Goal: Information Seeking & Learning: Check status

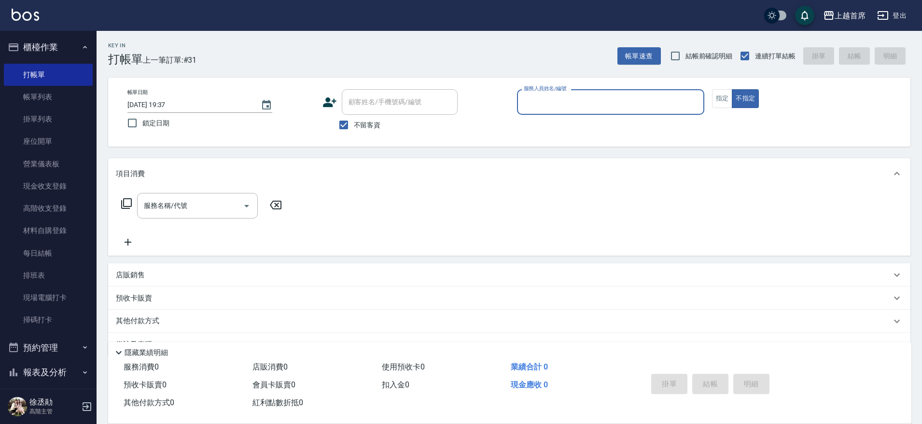
click at [732, 89] on button "不指定" at bounding box center [745, 98] width 27 height 19
type button "false"
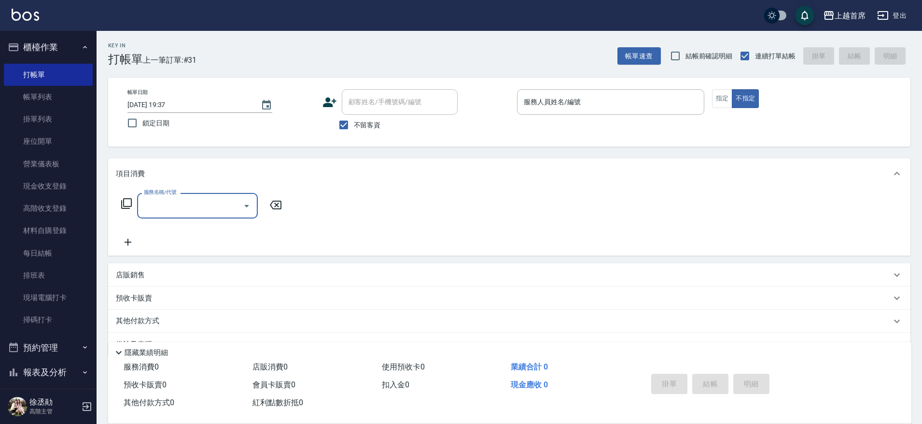
type input "0"
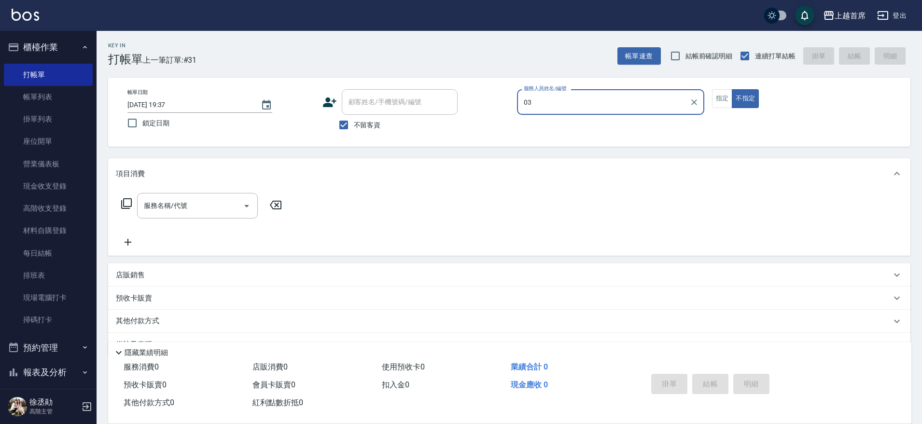
type input "0"
type input "[PERSON_NAME]-11"
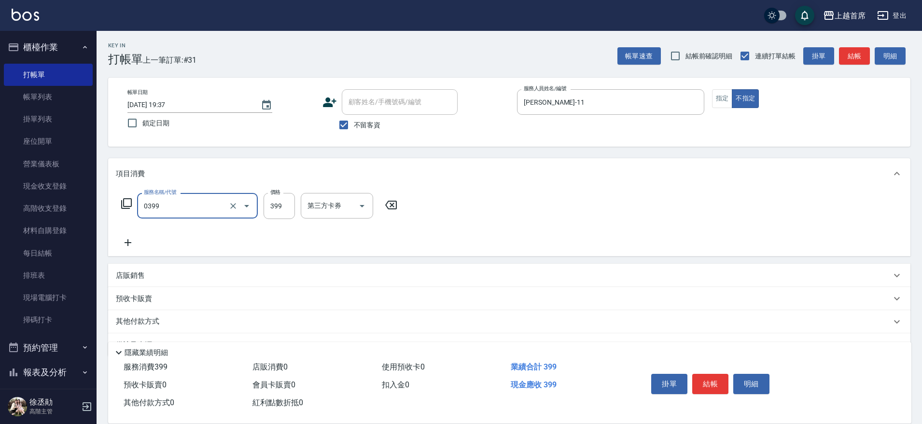
type input "海鹽洗髮(0399)"
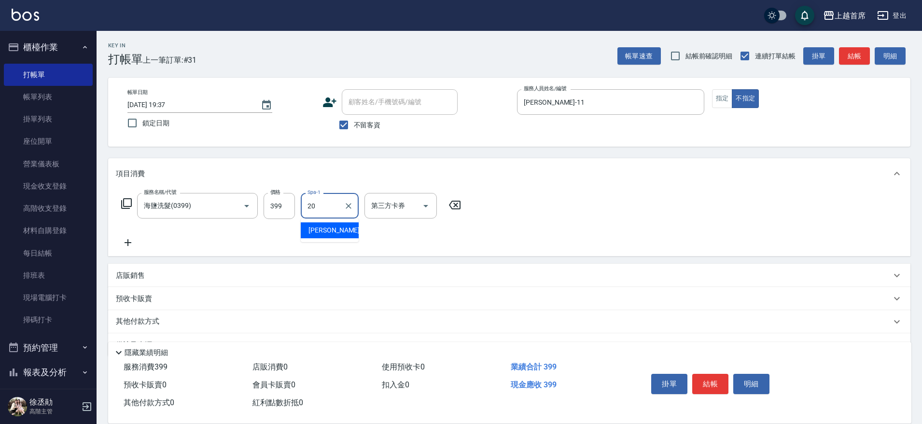
type input "[PERSON_NAME]-20"
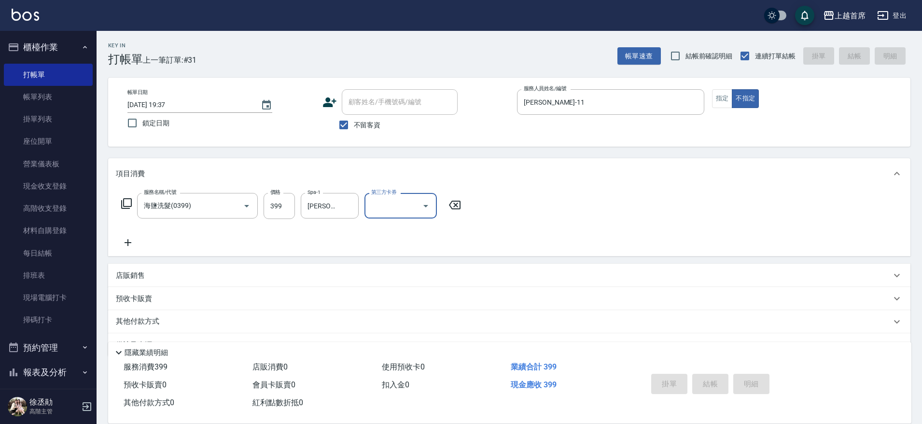
type input "[DATE] 20:13"
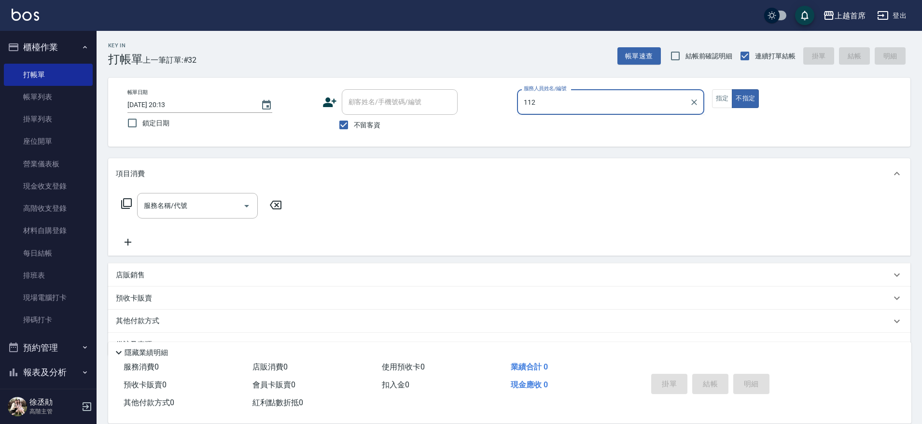
type input "112"
click at [732, 89] on button "不指定" at bounding box center [745, 98] width 27 height 19
click at [712, 89] on button "指定" at bounding box center [722, 98] width 21 height 19
type button "true"
click at [641, 111] on div "服務人員姓名/編號" at bounding box center [610, 102] width 187 height 26
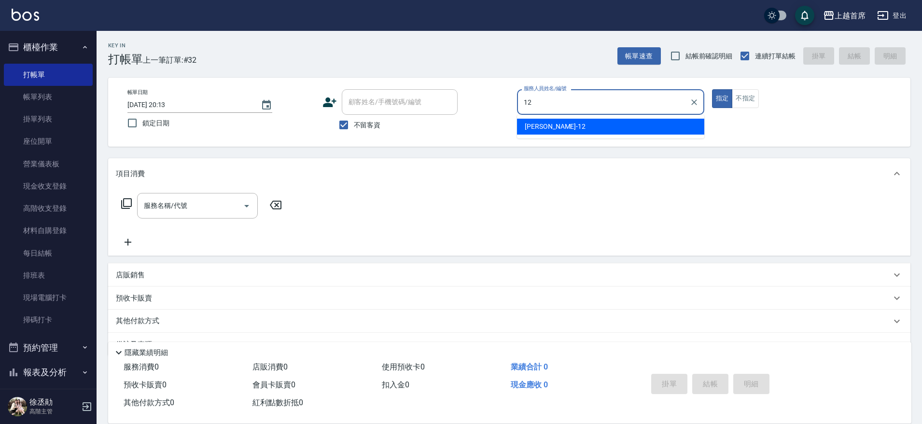
type input "[PERSON_NAME]-12"
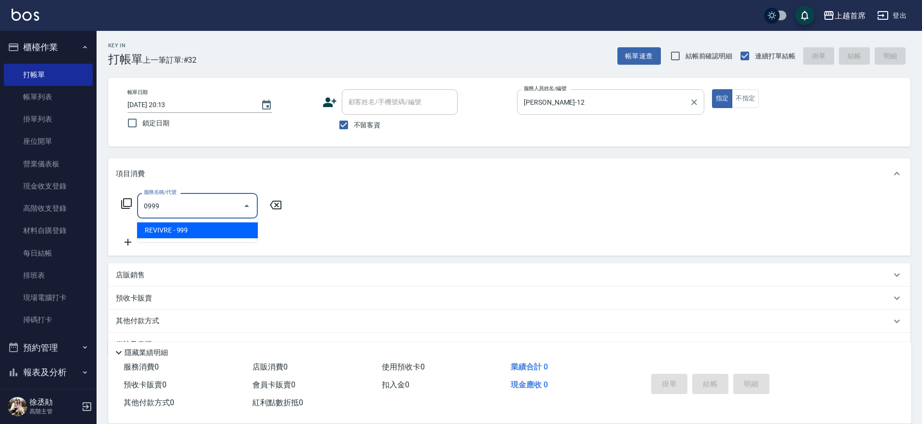
type input "REVIVRE(0999)"
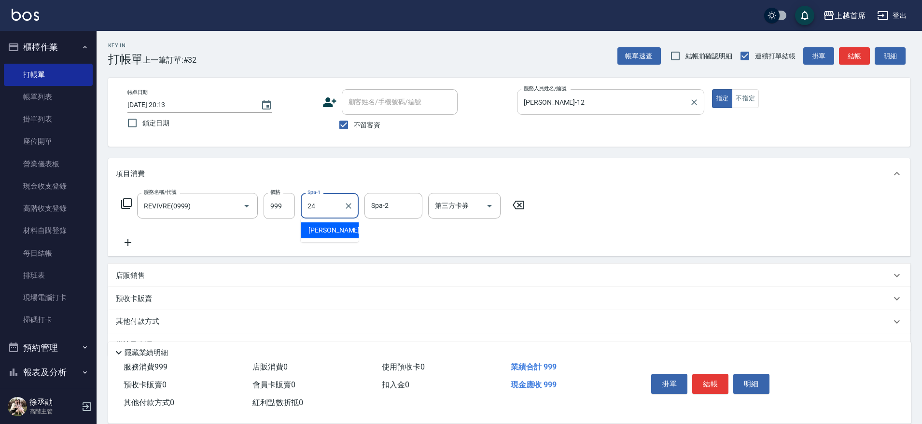
type input "[PERSON_NAME]-24"
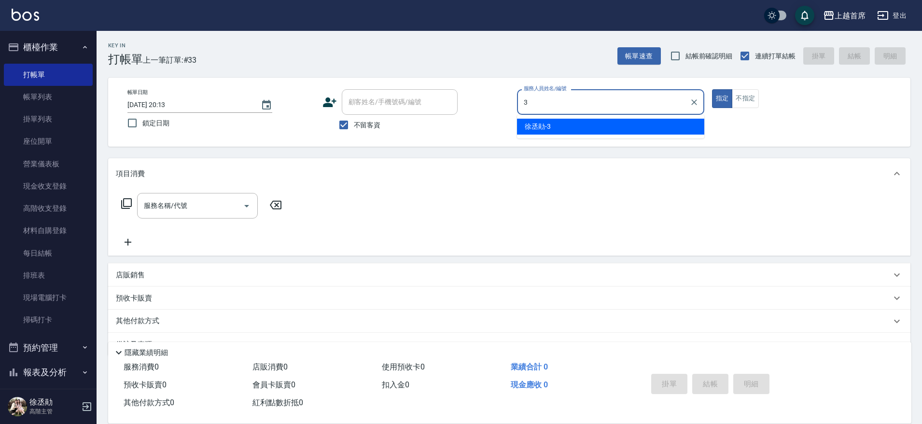
type input "[PERSON_NAME]-3"
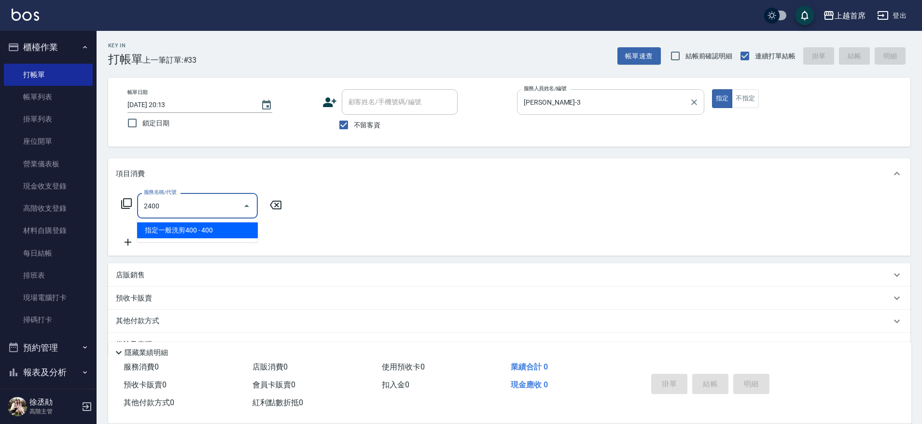
type input "指定一般洗剪400(2400)"
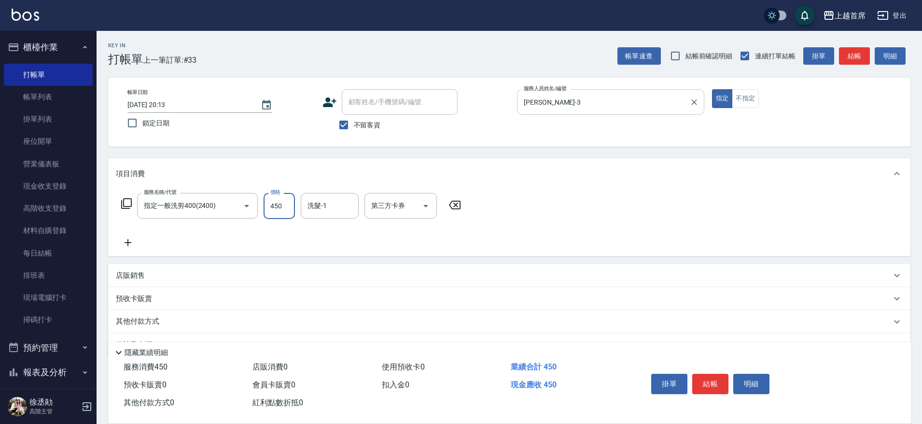
type input "450"
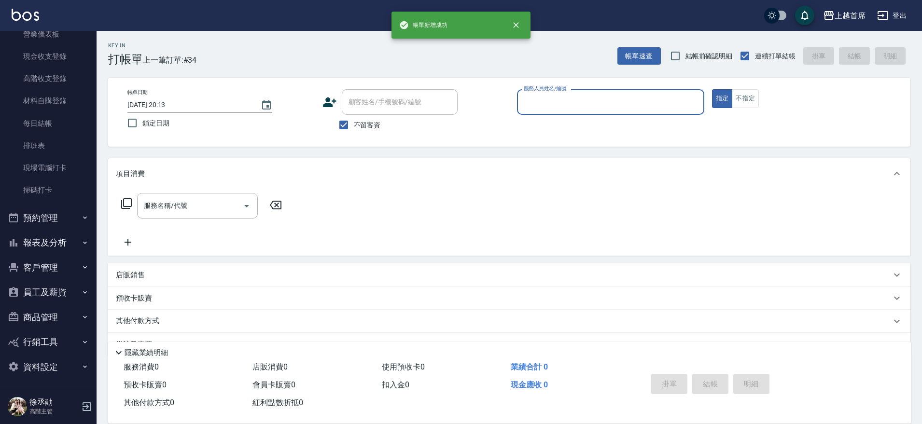
scroll to position [132, 0]
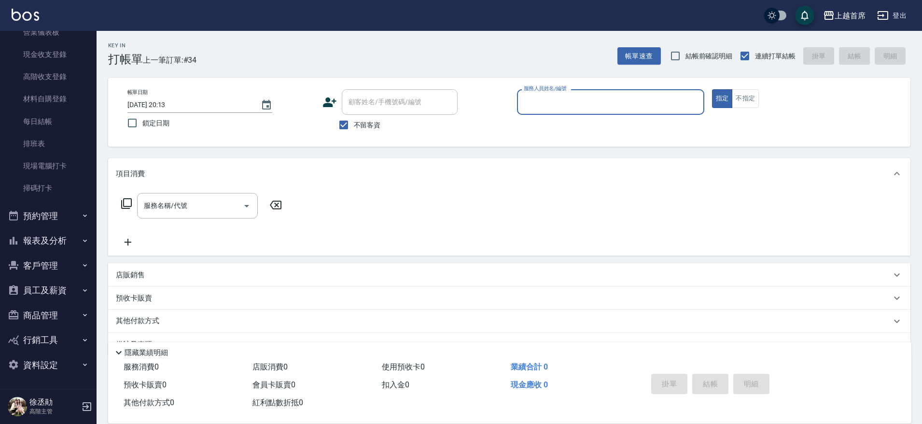
click at [60, 237] on button "報表及分析" at bounding box center [48, 240] width 89 height 25
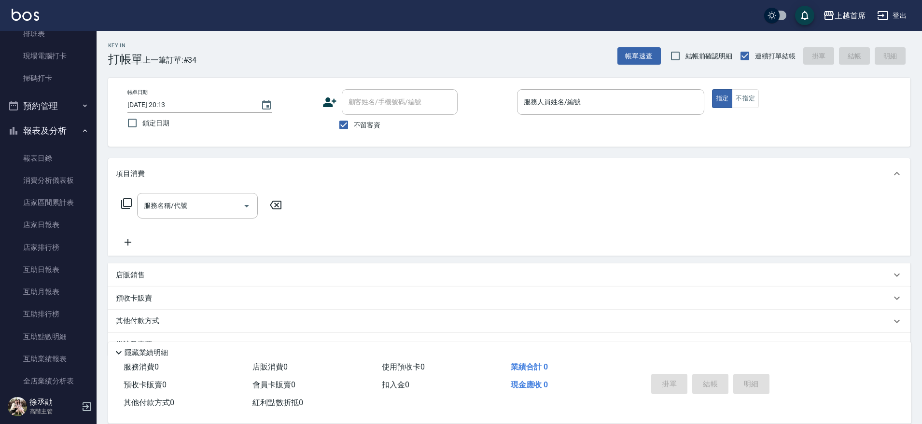
scroll to position [269, 0]
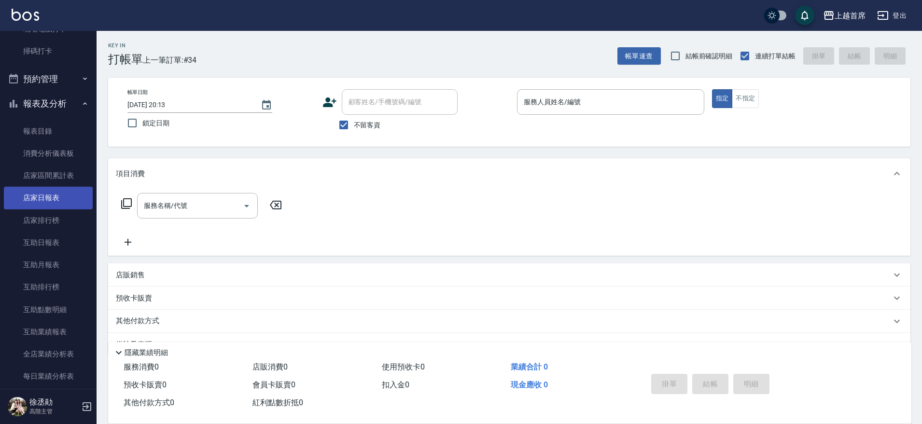
click at [49, 198] on link "店家日報表" at bounding box center [48, 198] width 89 height 22
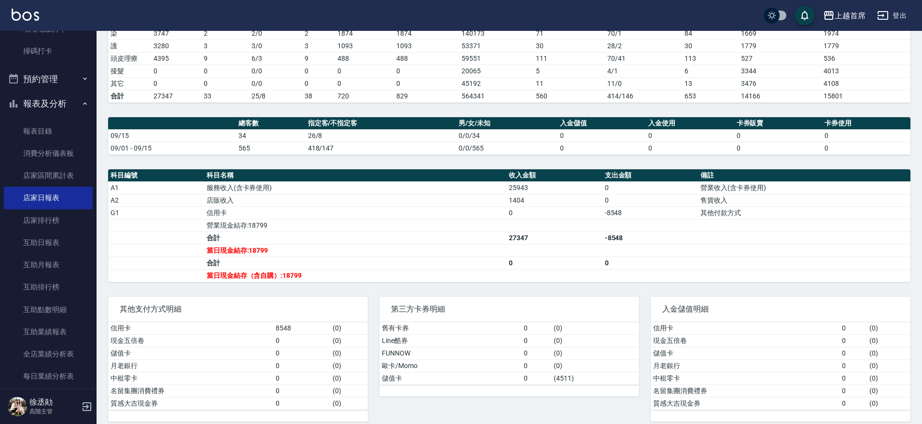
scroll to position [201, 0]
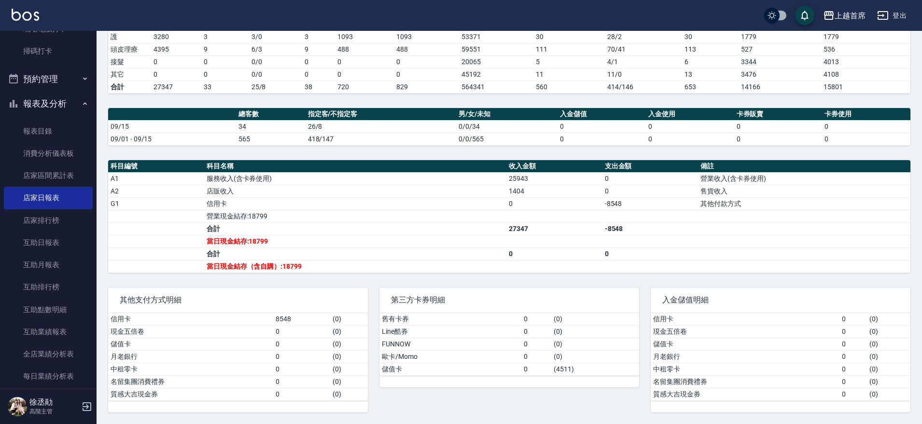
click at [340, 88] on td "720" at bounding box center [364, 87] width 59 height 13
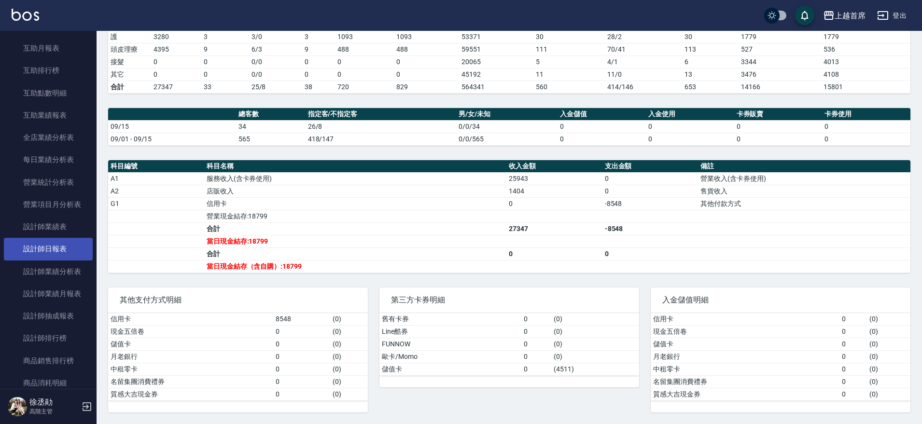
scroll to position [488, 0]
click at [67, 243] on link "設計師日報表" at bounding box center [48, 247] width 89 height 22
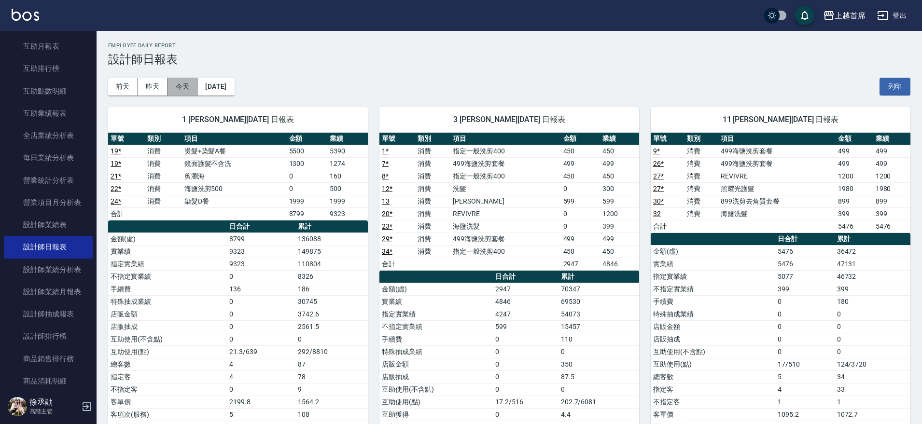
click at [173, 85] on button "今天" at bounding box center [183, 87] width 30 height 18
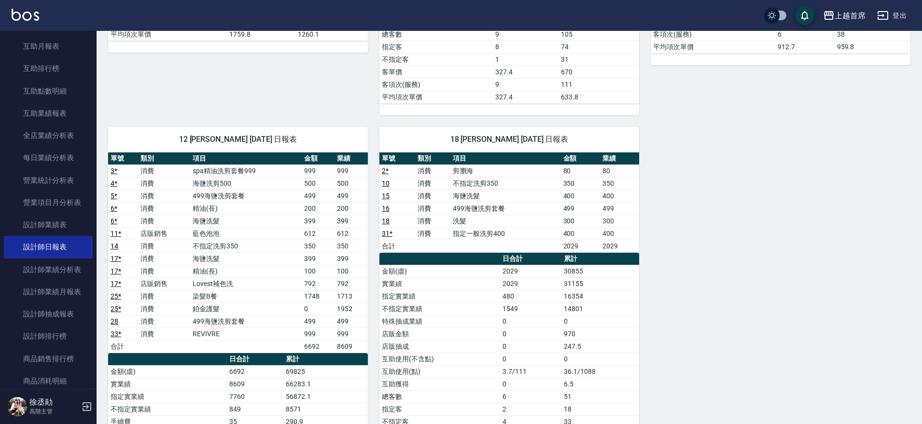
scroll to position [453, 0]
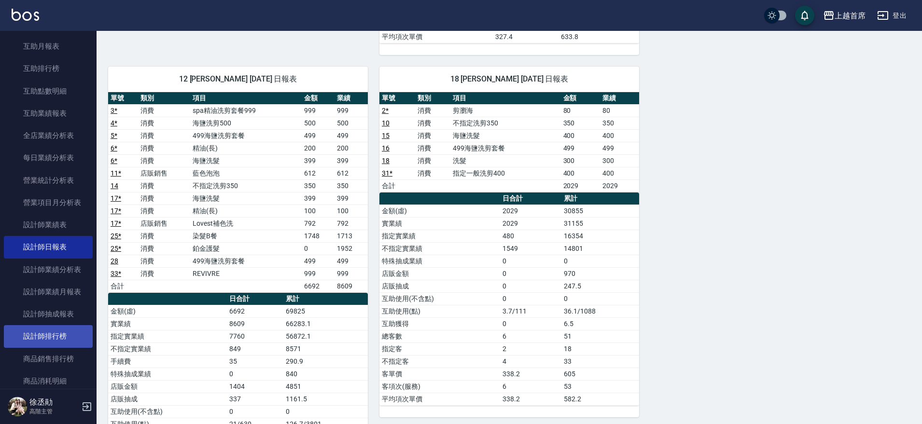
click at [66, 330] on link "設計師排行榜" at bounding box center [48, 336] width 89 height 22
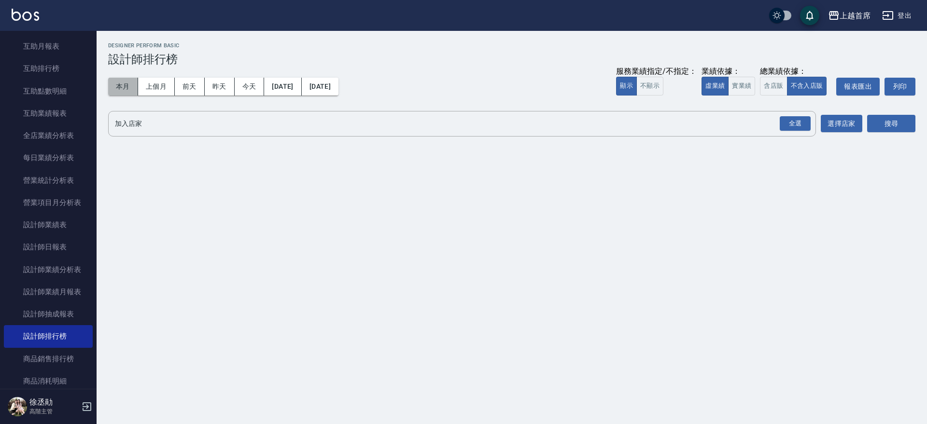
click at [114, 78] on button "本月" at bounding box center [123, 87] width 30 height 18
click at [117, 83] on button "本月" at bounding box center [123, 87] width 30 height 18
click at [728, 78] on button "實業績" at bounding box center [741, 86] width 27 height 19
drag, startPoint x: 792, startPoint y: 121, endPoint x: 820, endPoint y: 121, distance: 28.0
click at [795, 121] on div "全選" at bounding box center [795, 123] width 31 height 15
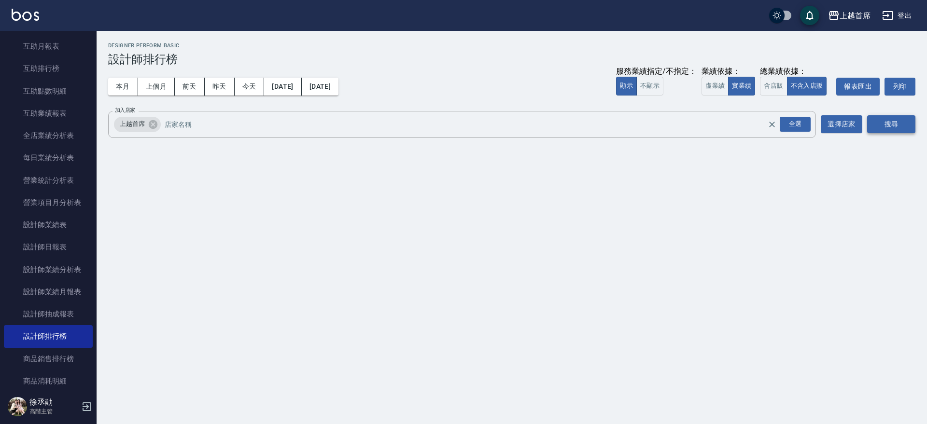
click at [882, 125] on button "搜尋" at bounding box center [891, 124] width 48 height 18
